Goal: Task Accomplishment & Management: Manage account settings

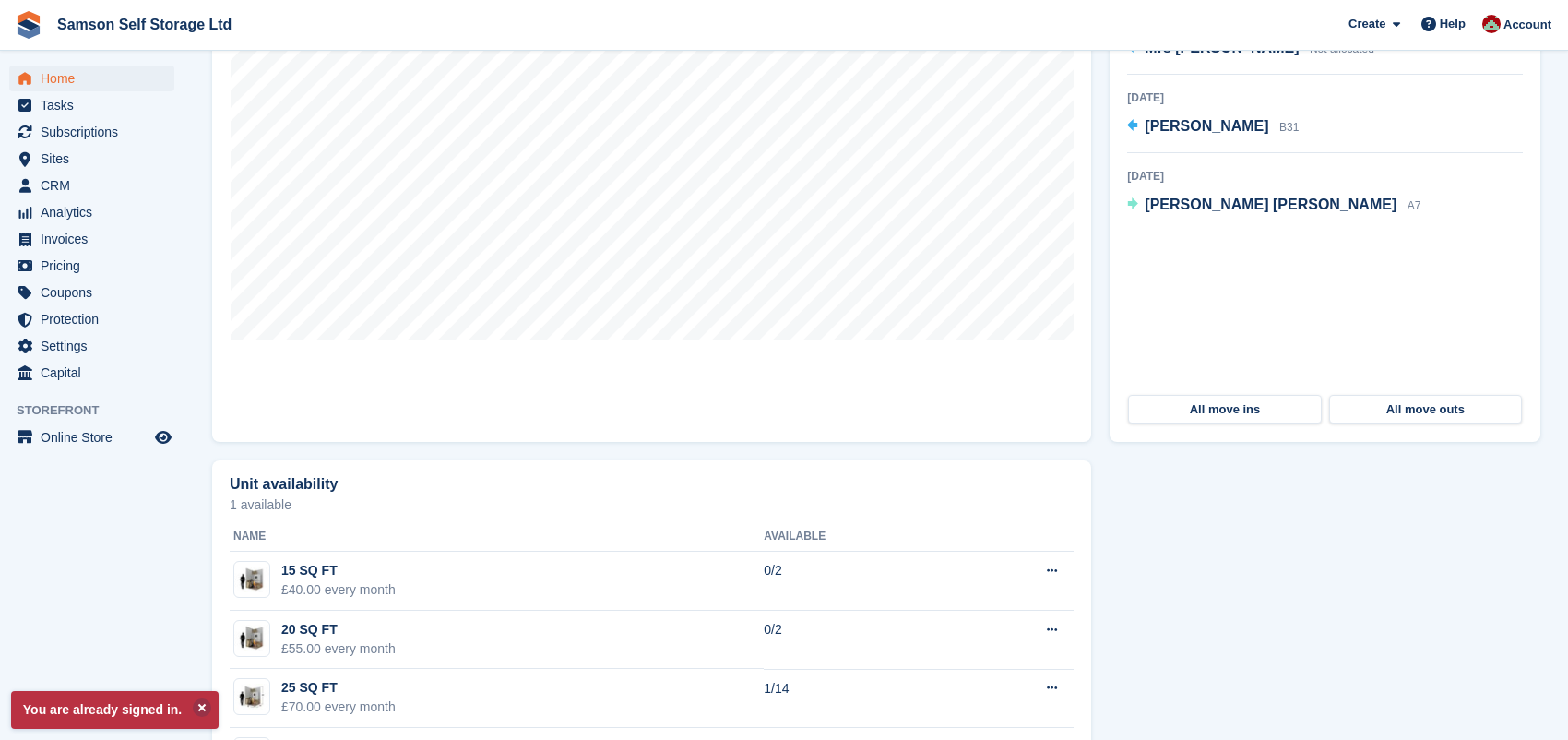
scroll to position [644, 0]
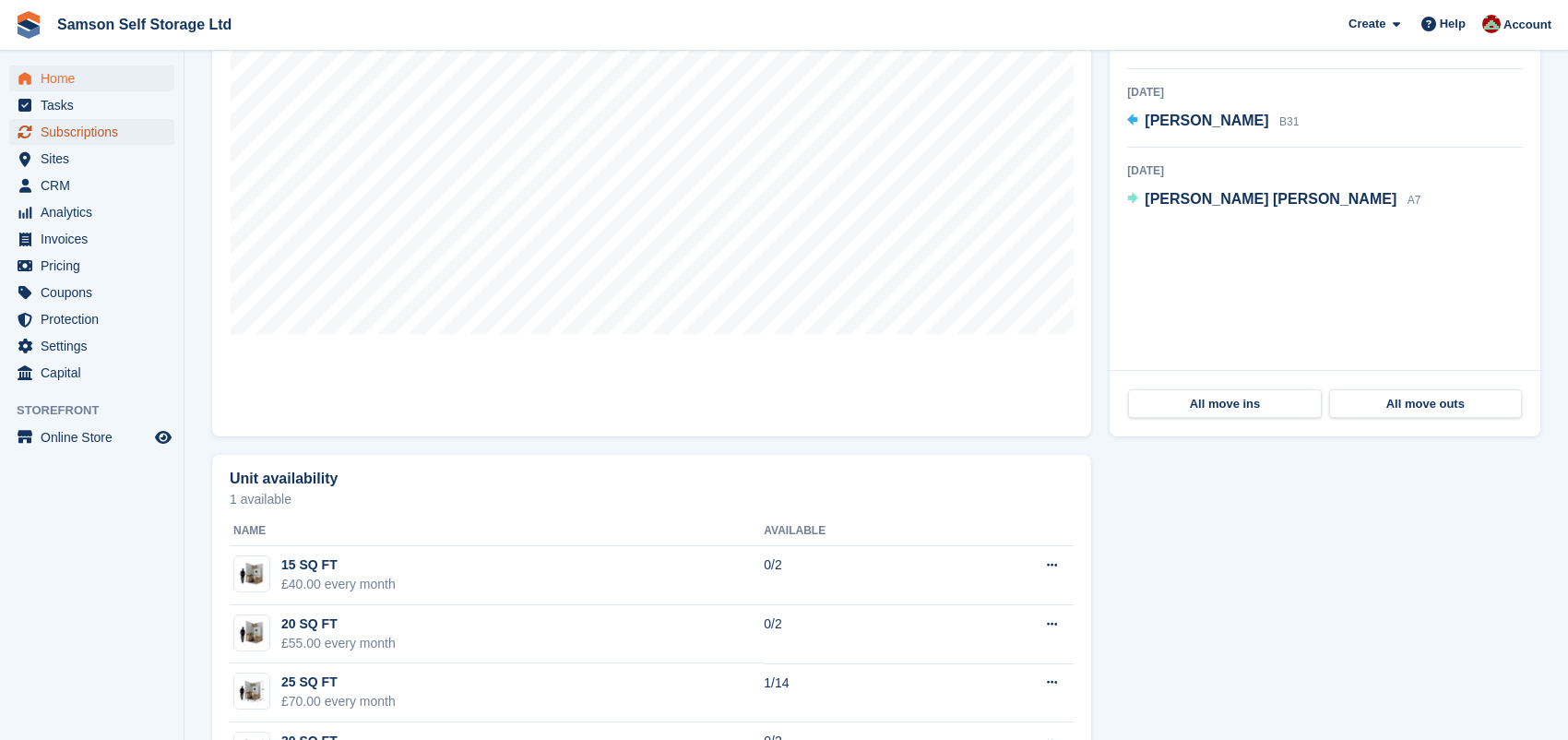
click at [130, 136] on span "Subscriptions" at bounding box center [96, 131] width 111 height 26
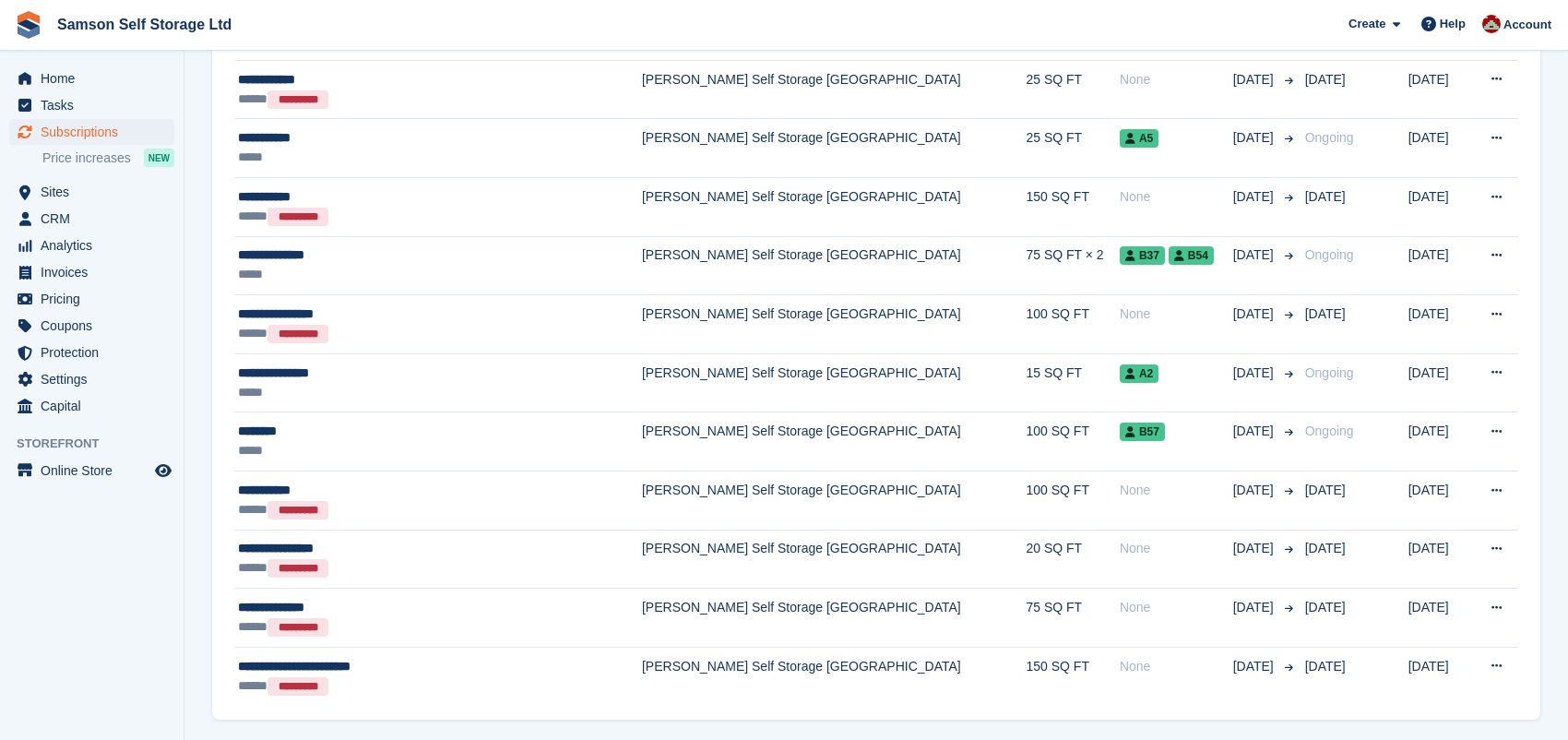
scroll to position [2592, 0]
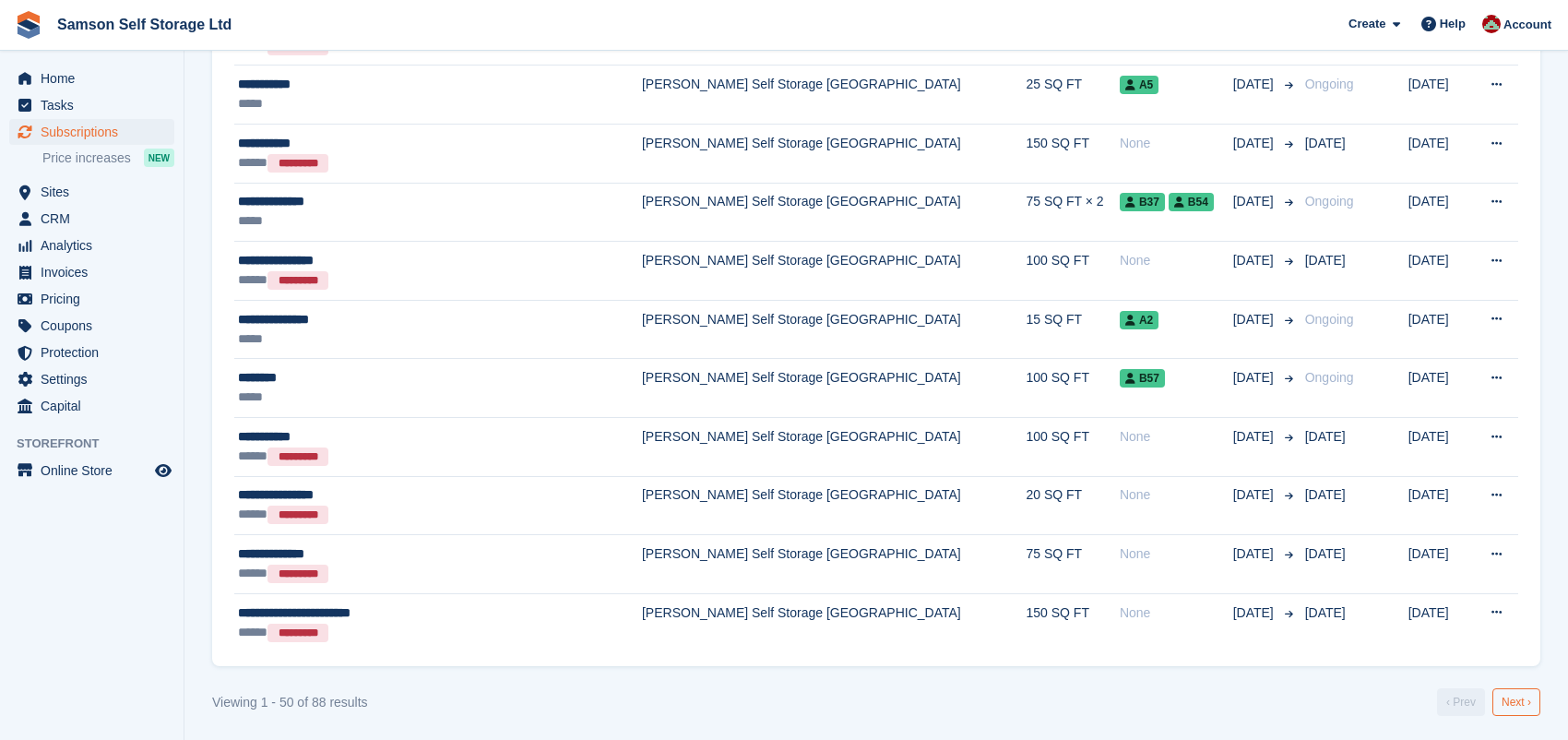
click at [1525, 697] on link "Next ›" at bounding box center [1516, 702] width 48 height 28
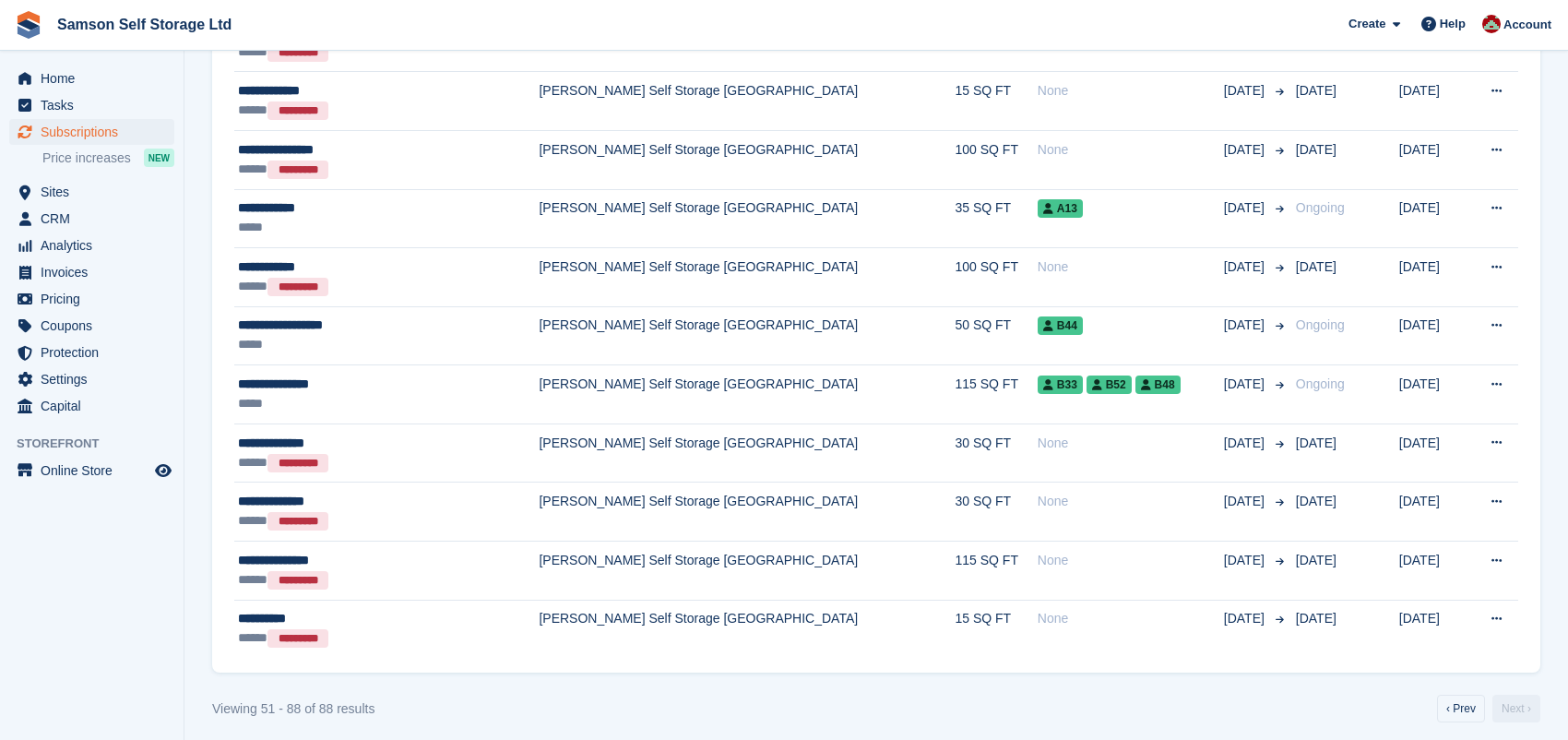
scroll to position [1889, 0]
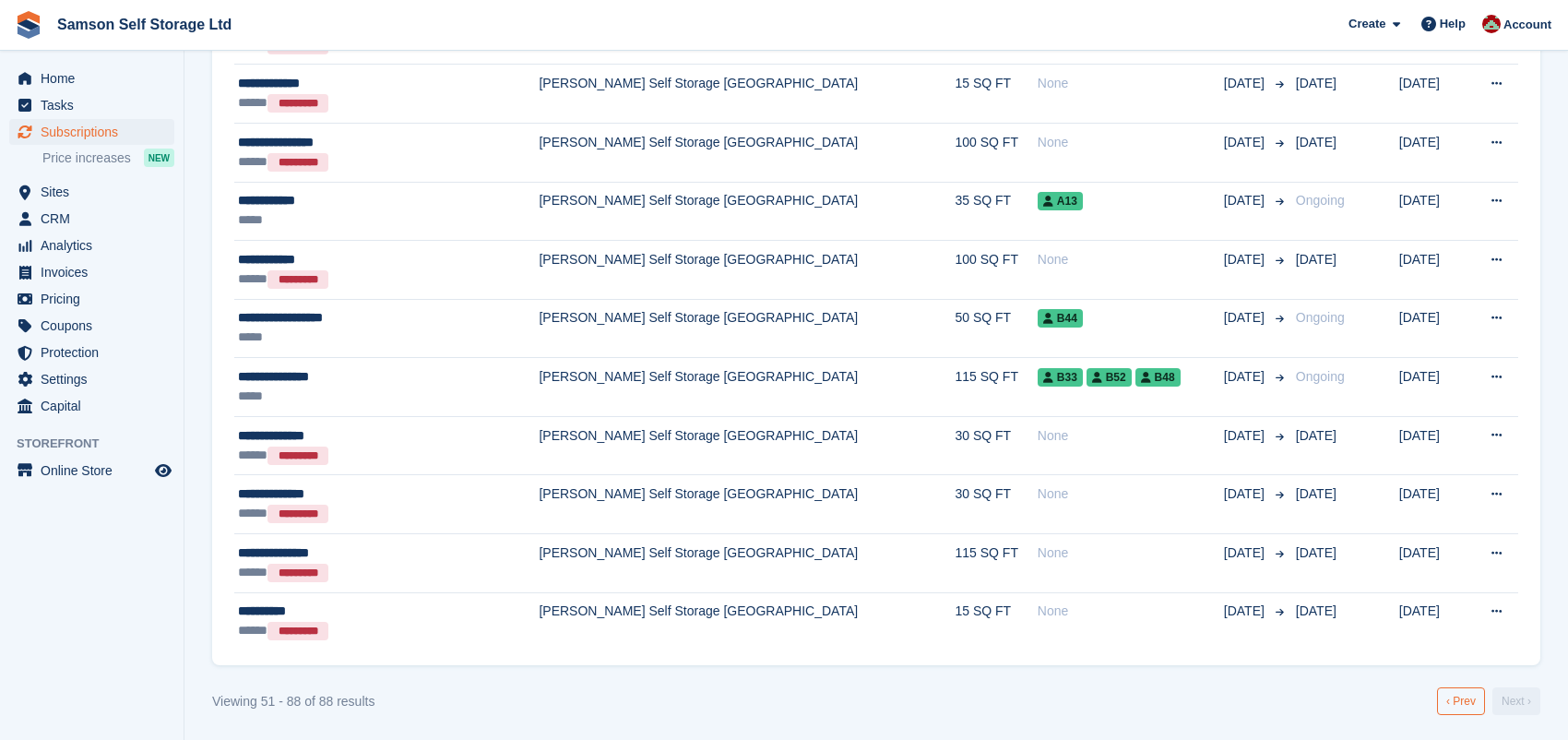
click at [1465, 704] on link "‹ Prev" at bounding box center [1462, 701] width 48 height 28
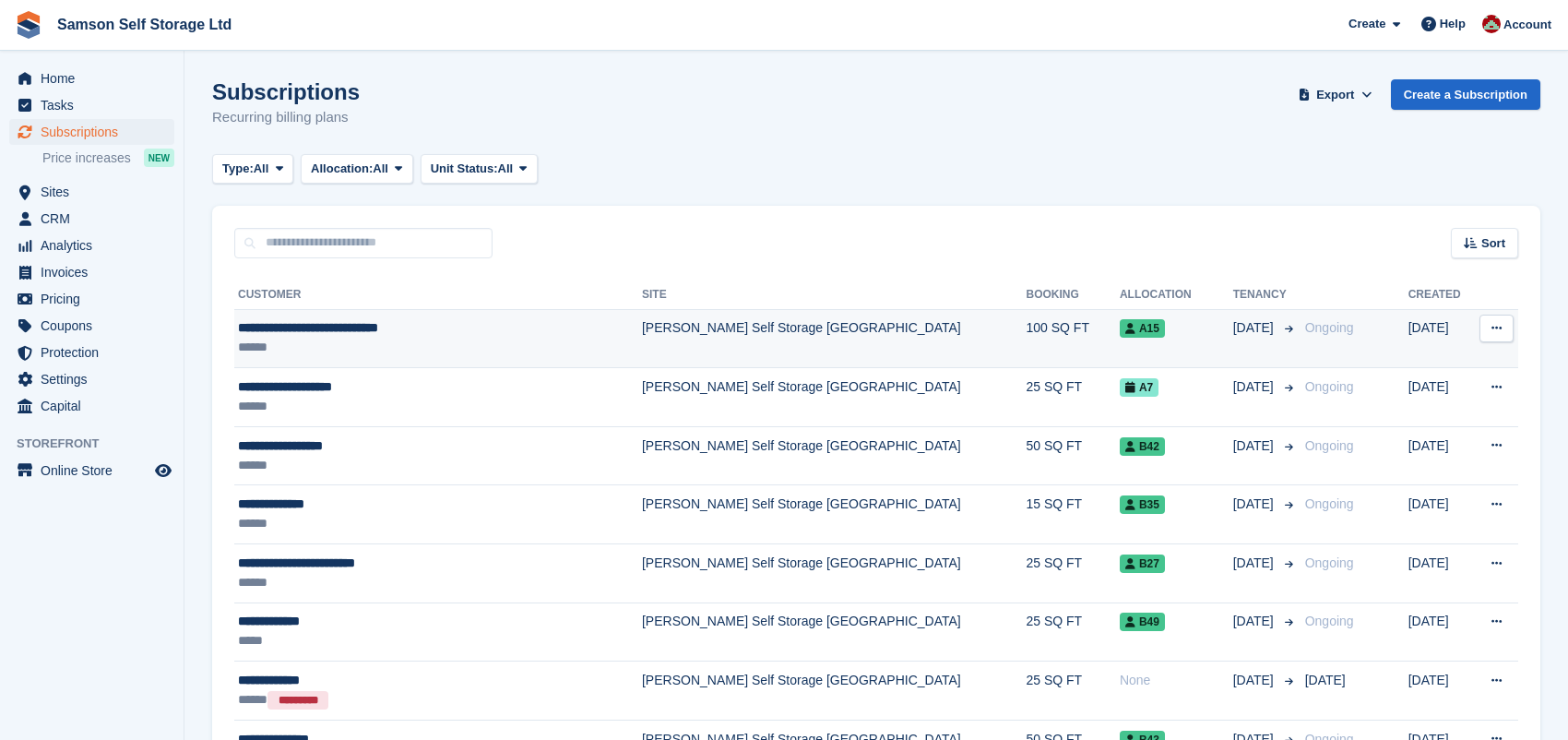
click at [307, 329] on span "**********" at bounding box center [308, 328] width 141 height 13
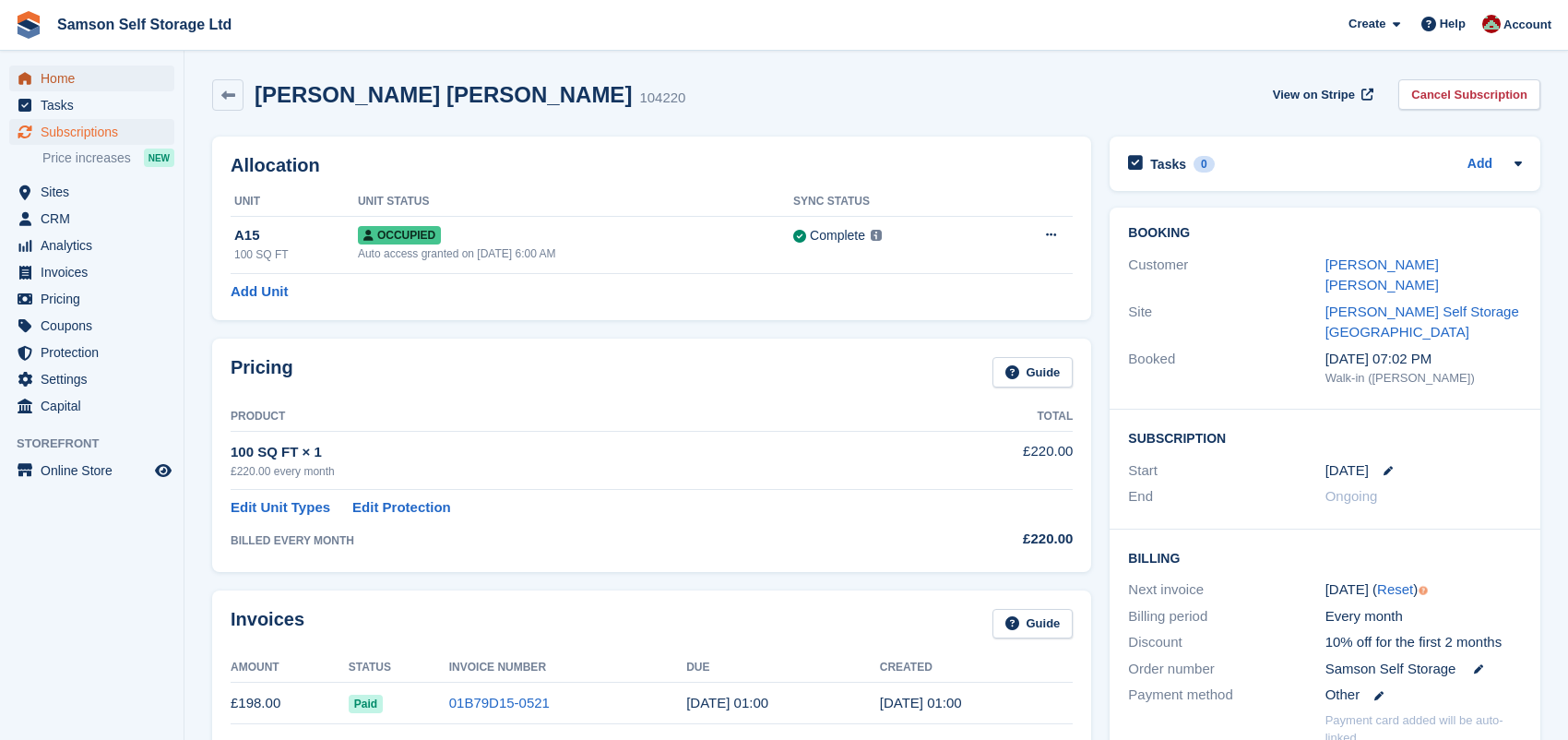
click at [103, 74] on span "Home" at bounding box center [96, 78] width 111 height 26
